Goal: Browse casually

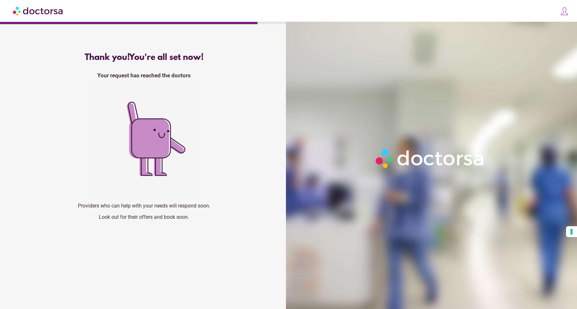
click at [156, 222] on div "Thank you! You're all set now! Your request has reached the doctors Providers w…" at bounding box center [144, 139] width 232 height 183
click at [46, 14] on img at bounding box center [38, 11] width 51 height 14
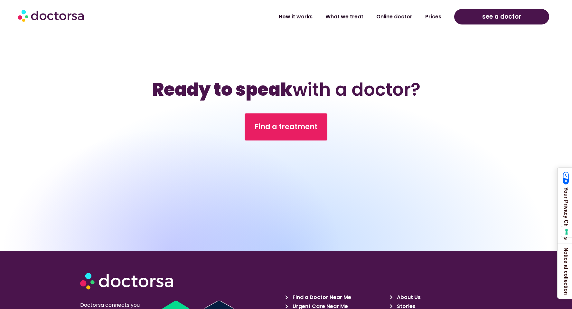
scroll to position [2271, 0]
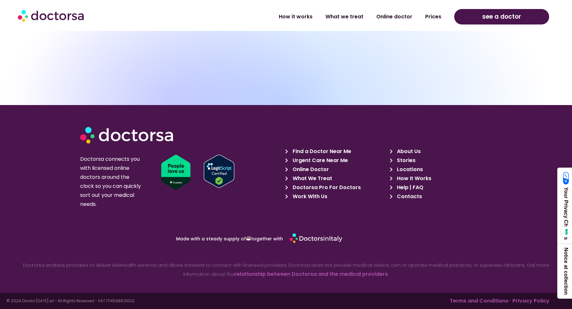
click at [401, 161] on span "Stories" at bounding box center [405, 160] width 20 height 9
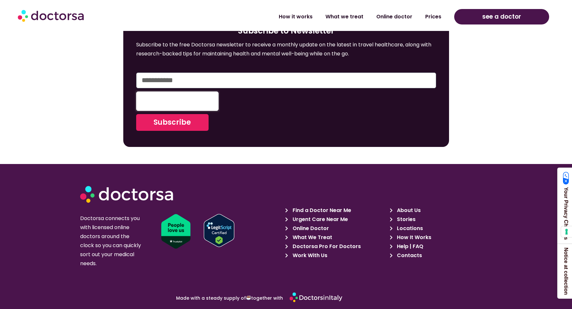
scroll to position [1513, 0]
